Goal: Information Seeking & Learning: Learn about a topic

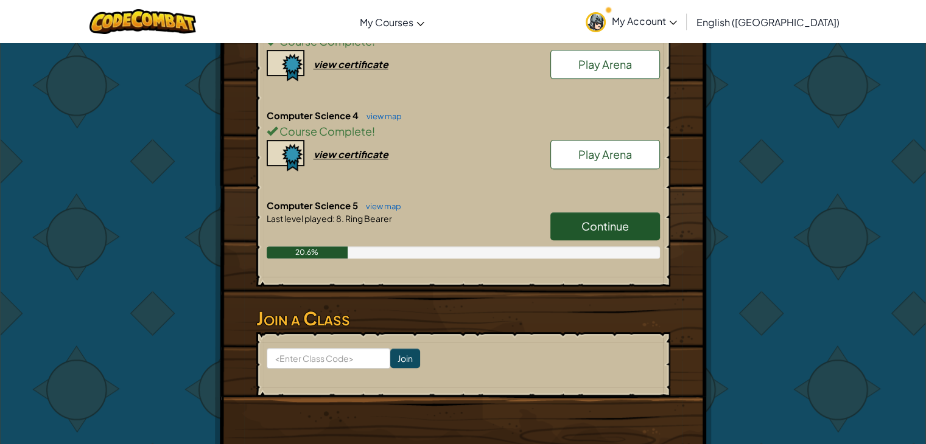
scroll to position [482, 0]
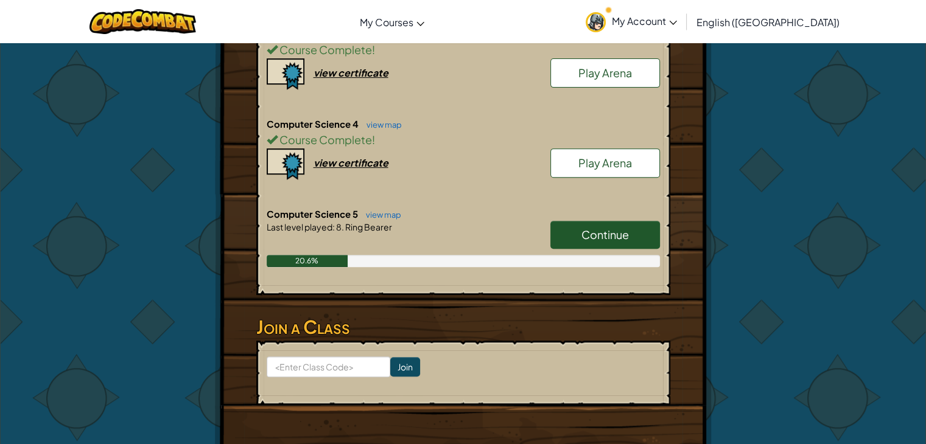
click at [579, 256] on div "20.6%" at bounding box center [463, 261] width 393 height 12
click at [591, 239] on span "Continue" at bounding box center [604, 235] width 47 height 14
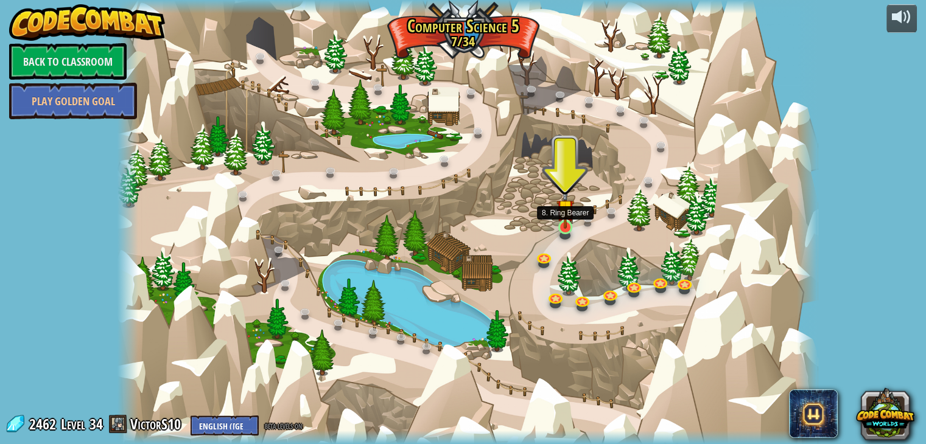
click at [565, 224] on img at bounding box center [565, 208] width 18 height 40
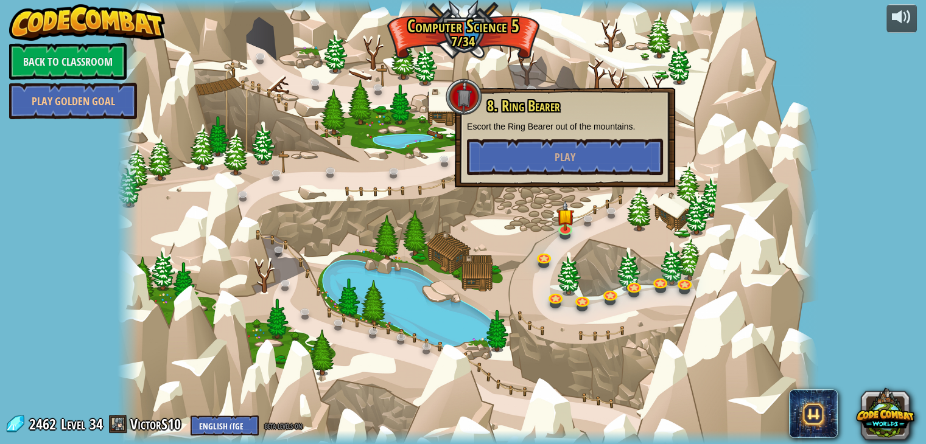
click at [609, 237] on div at bounding box center [467, 222] width 700 height 444
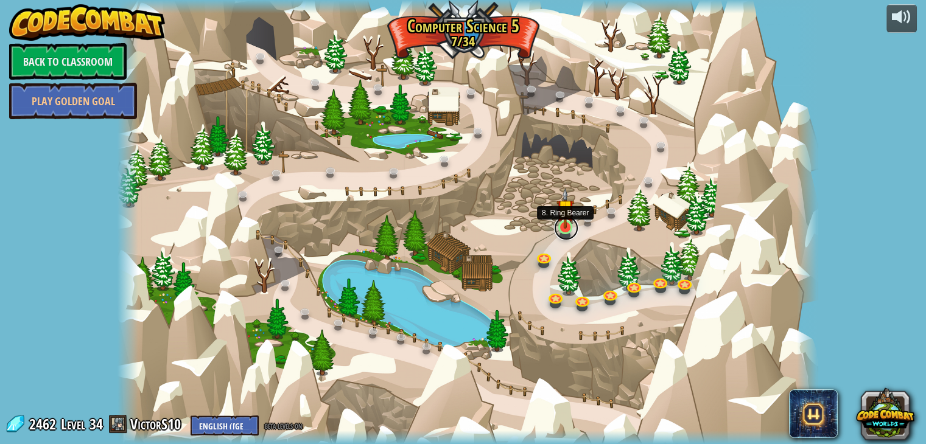
click at [562, 231] on link at bounding box center [566, 228] width 24 height 24
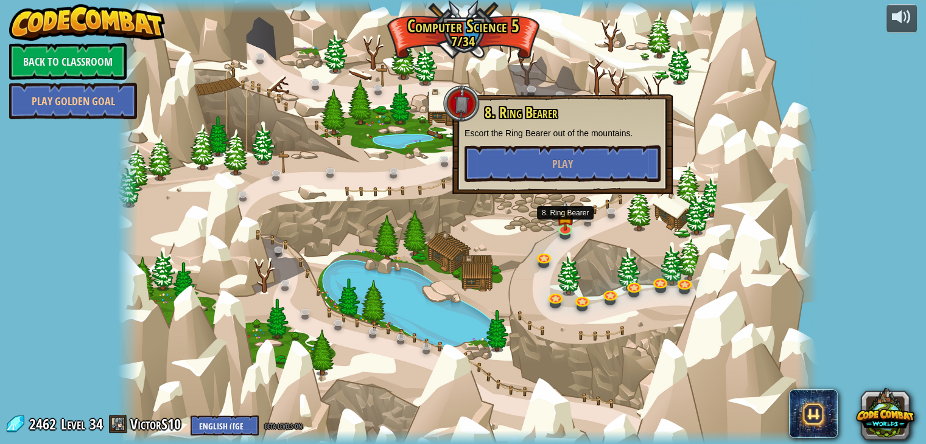
click at [596, 236] on div at bounding box center [467, 222] width 700 height 444
